Goal: Task Accomplishment & Management: Manage account settings

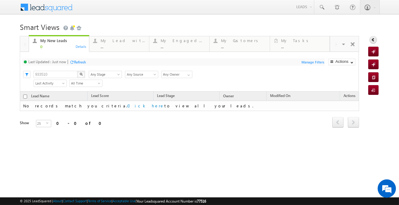
click at [374, 42] on icon at bounding box center [373, 40] width 4 height 4
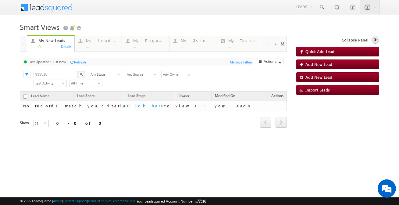
click at [374, 42] on icon at bounding box center [376, 40] width 4 height 4
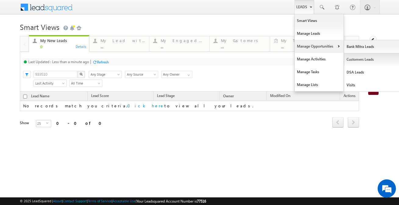
click at [349, 59] on link "Customers Leads" at bounding box center [373, 59] width 56 height 13
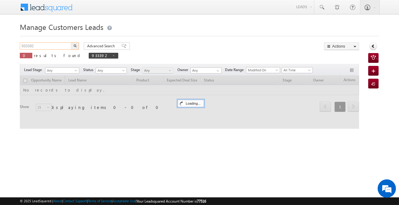
click at [58, 46] on input "933392" at bounding box center [46, 45] width 52 height 7
click at [60, 46] on input "933392" at bounding box center [46, 45] width 52 height 7
paste input "25096"
type input "925096"
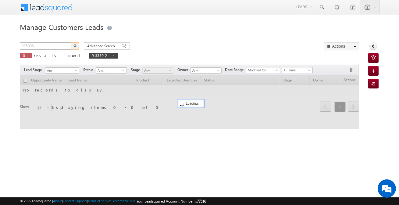
click at [71, 42] on button "button" at bounding box center [75, 45] width 8 height 7
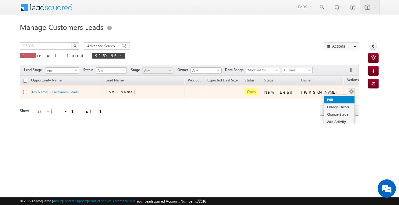
click at [333, 97] on link "Edit" at bounding box center [339, 99] width 31 height 7
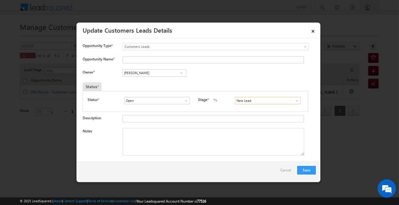
click at [287, 99] on input "New Lead" at bounding box center [268, 100] width 66 height 7
click at [247, 108] on link "Sales Marked" at bounding box center [267, 107] width 65 height 7
type input "Sales Marked"
click at [168, 135] on textarea "Notes" at bounding box center [214, 141] width 182 height 27
paste textarea "925096"
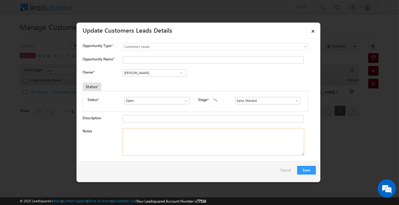
type textarea "925096"
click at [170, 135] on textarea "925096" at bounding box center [214, 141] width 182 height 27
click at [156, 58] on input "Opportunity Name *" at bounding box center [214, 59] width 182 height 7
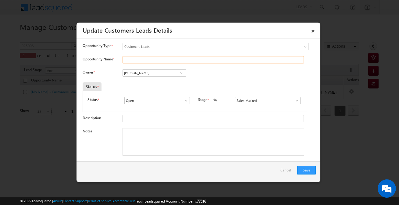
paste input "[PERSON_NAME]"
type input "[PERSON_NAME]"
click at [147, 72] on input "[PERSON_NAME]" at bounding box center [155, 72] width 64 height 7
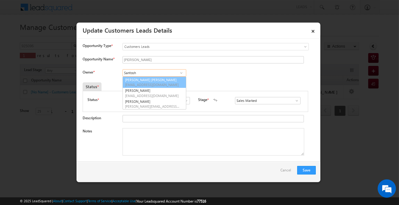
type input "Santosh"
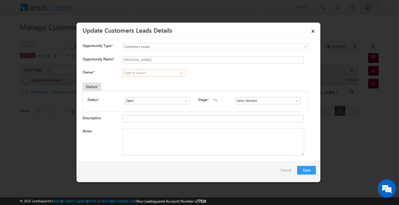
paste input "[PERSON_NAME]"
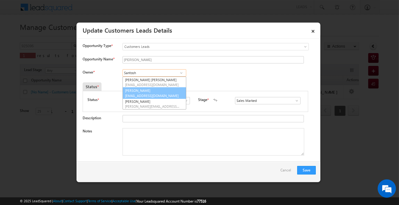
type input "Santosh"
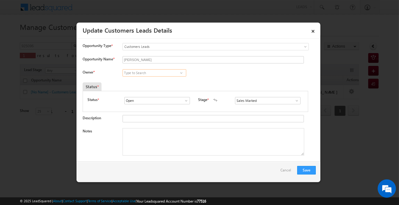
paste input "[EMAIL_ADDRESS][PERSON_NAME][DOMAIN_NAME]"
type input "s"
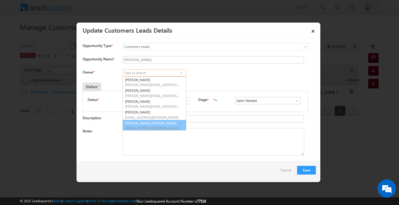
scroll to position [1, 0]
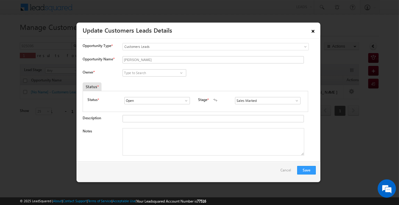
click at [313, 33] on link "×" at bounding box center [313, 30] width 10 height 11
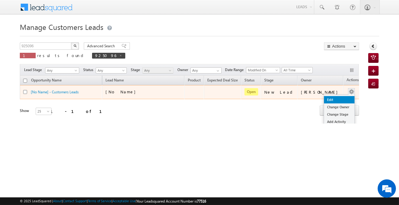
click at [332, 96] on link "Edit" at bounding box center [339, 99] width 31 height 7
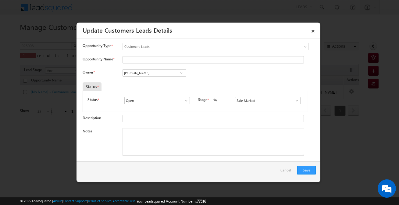
click at [317, 28] on link "×" at bounding box center [313, 30] width 10 height 11
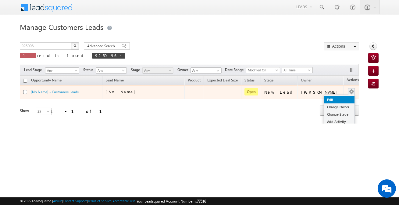
click at [329, 99] on link "Edit" at bounding box center [339, 99] width 31 height 7
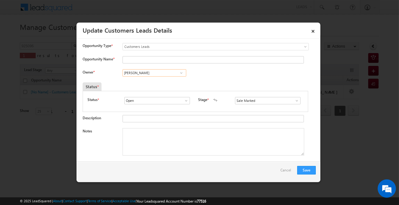
click at [168, 74] on input "[PERSON_NAME]" at bounding box center [155, 72] width 64 height 7
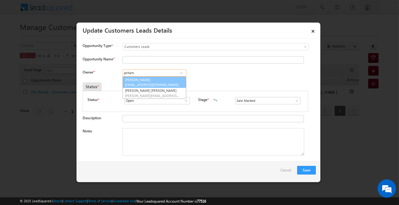
click at [165, 85] on span "[EMAIL_ADDRESS][DOMAIN_NAME]" at bounding box center [152, 84] width 55 height 5
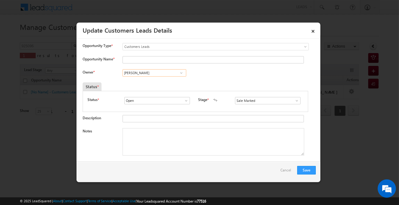
type input "[PERSON_NAME]"
click at [181, 75] on link at bounding box center [182, 73] width 8 height 6
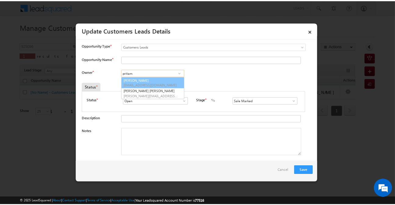
scroll to position [0, 0]
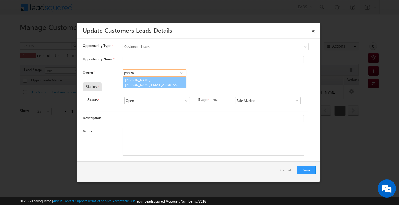
click at [155, 85] on span "[PERSON_NAME][EMAIL_ADDRESS][DOMAIN_NAME]" at bounding box center [152, 84] width 55 height 5
type input "[PERSON_NAME]"
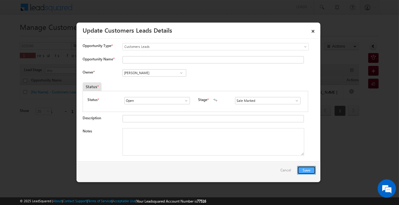
click at [304, 171] on button "Save" at bounding box center [307, 170] width 19 height 9
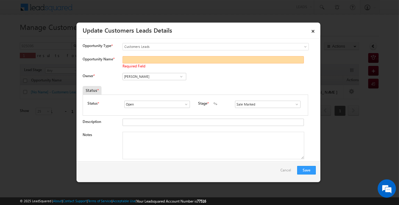
click at [161, 61] on input "Opportunity Name *" at bounding box center [214, 59] width 182 height 7
type input "l"
type input "[PERSON_NAME]"
click at [171, 132] on textarea "Notes" at bounding box center [214, 145] width 182 height 27
click at [178, 151] on textarea "Notes" at bounding box center [214, 145] width 182 height 27
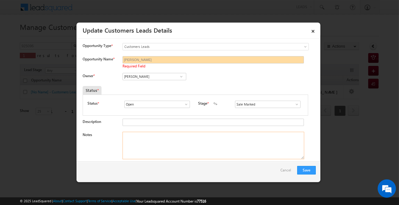
paste textarea "[PERSON_NAME] / Renovation / 12 Lakh / Self-Employed / Income 36k + Rent 10k / …"
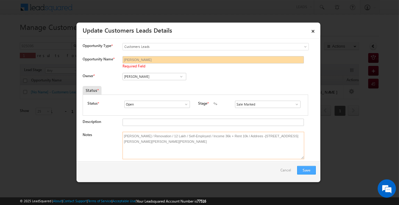
type textarea "[PERSON_NAME] / Renovation / 12 Lakh / Self-Employed / Income 36k + Rent 10k / …"
click at [313, 171] on button "Save" at bounding box center [307, 170] width 19 height 9
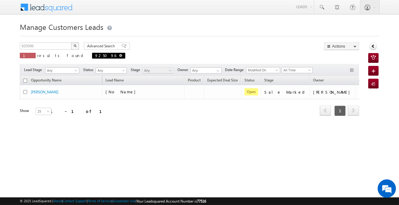
click at [119, 57] on span at bounding box center [120, 55] width 3 height 3
type input "Search Customers Leads"
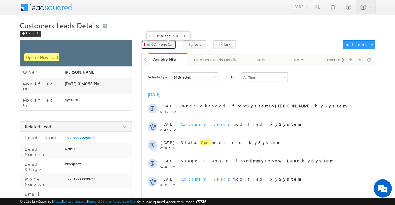
click at [164, 46] on span "CC Phone Call" at bounding box center [162, 44] width 22 height 5
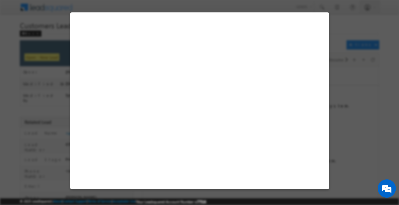
select select "Jaipur 2"
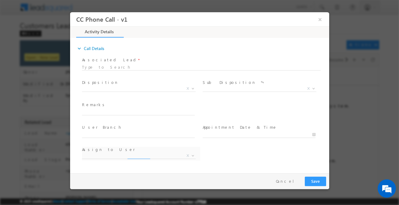
select select "ankit.rajawat@sgrlimited.in"
click at [143, 91] on body "CC Phone Call - v1 × Activity Details * Yes" at bounding box center [199, 91] width 259 height 158
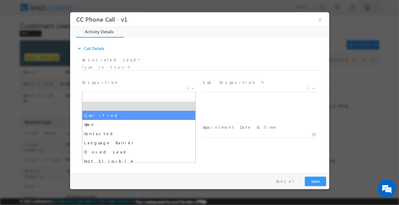
drag, startPoint x: 129, startPoint y: 114, endPoint x: 141, endPoint y: 94, distance: 23.6
select select "Qualified"
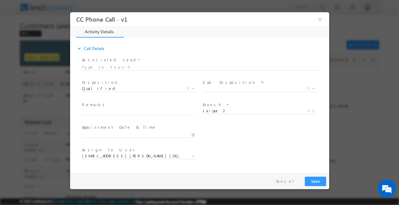
click at [133, 66] on div at bounding box center [201, 66] width 239 height 5
click at [233, 85] on span "Sub Disposition *" at bounding box center [259, 82] width 113 height 7
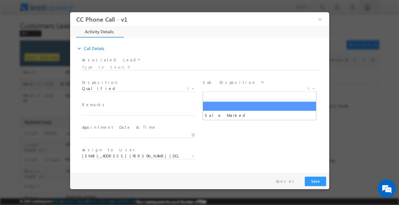
click at [232, 89] on span "X" at bounding box center [260, 89] width 114 height 6
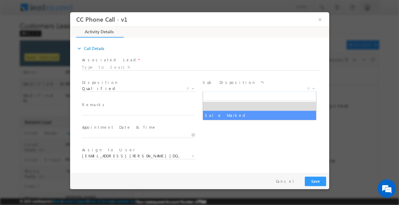
select select "Sale Marked"
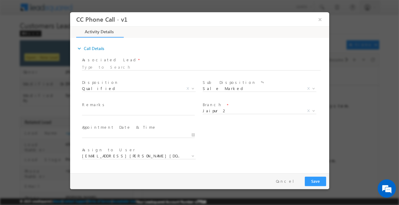
click at [171, 108] on span "Remarks *" at bounding box center [138, 105] width 113 height 7
click at [173, 111] on input "text" at bounding box center [138, 112] width 113 height 6
paste input "[PERSON_NAME] / Renovation / 12 Lakh / Self-Employed / Income 36k + Rent 10k / …"
type input "[PERSON_NAME] / Renovation / 12 Lakh / Self-Employed / Income 36k + Rent 10k / …"
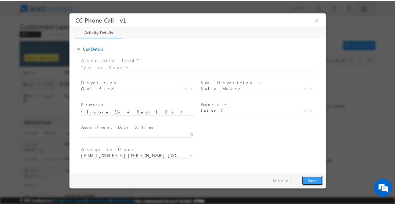
scroll to position [0, 0]
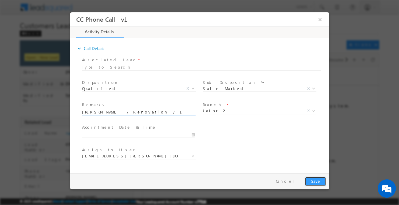
click at [312, 180] on button "Save" at bounding box center [315, 181] width 21 height 9
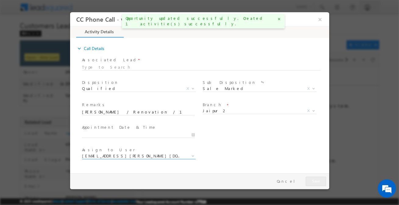
click at [150, 157] on span "ankit.rajawat@sgrlimited.in" at bounding box center [131, 155] width 99 height 5
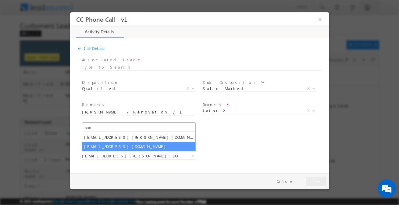
type input "sant"
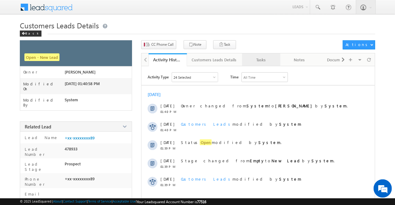
click at [260, 58] on div "Tasks" at bounding box center [261, 59] width 28 height 7
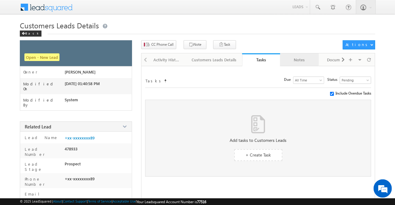
click at [290, 55] on link "Notes" at bounding box center [299, 59] width 38 height 13
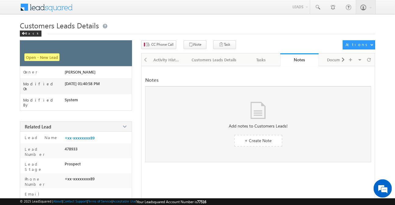
click at [213, 52] on div "CC Phone Call Note Task Actions Automation Report" at bounding box center [258, 46] width 234 height 13
click at [212, 56] on div "Customers Leads Details" at bounding box center [214, 59] width 45 height 7
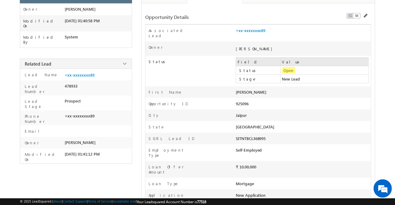
scroll to position [111, 0]
